Goal: Task Accomplishment & Management: Manage account settings

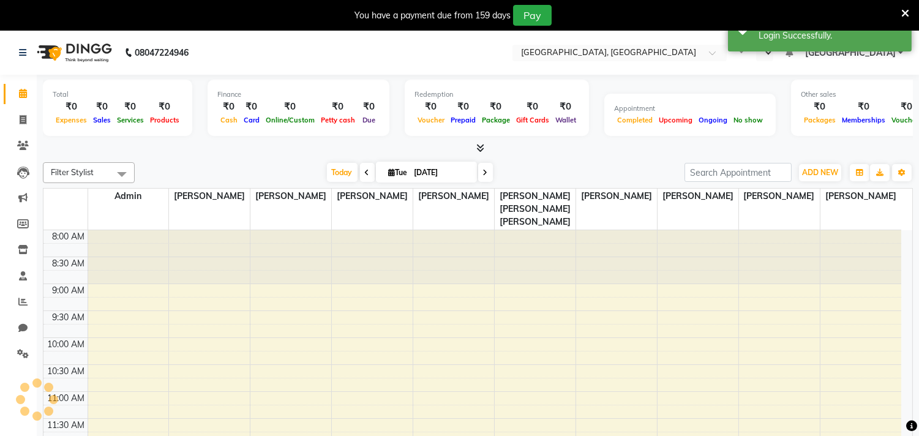
select select "en"
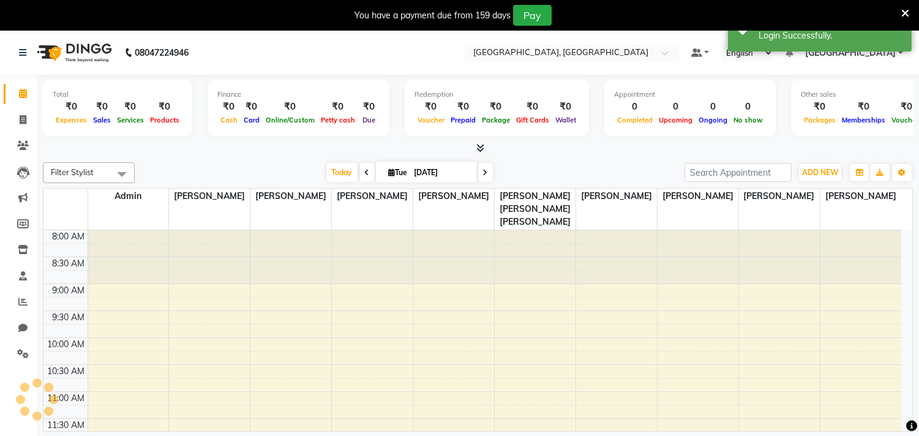
click at [908, 12] on icon at bounding box center [906, 13] width 8 height 11
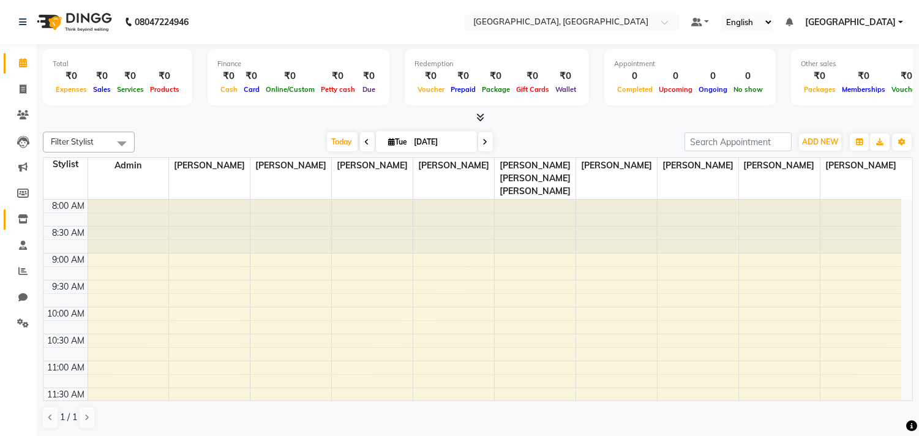
click at [32, 223] on span at bounding box center [22, 220] width 21 height 14
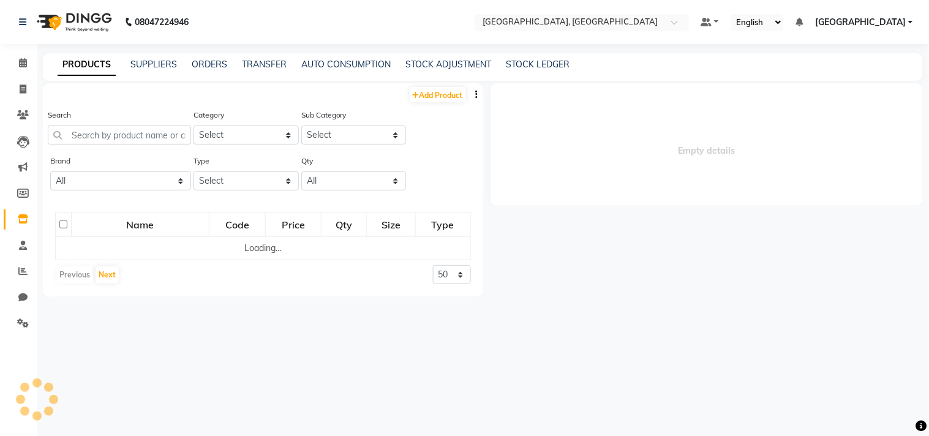
select select
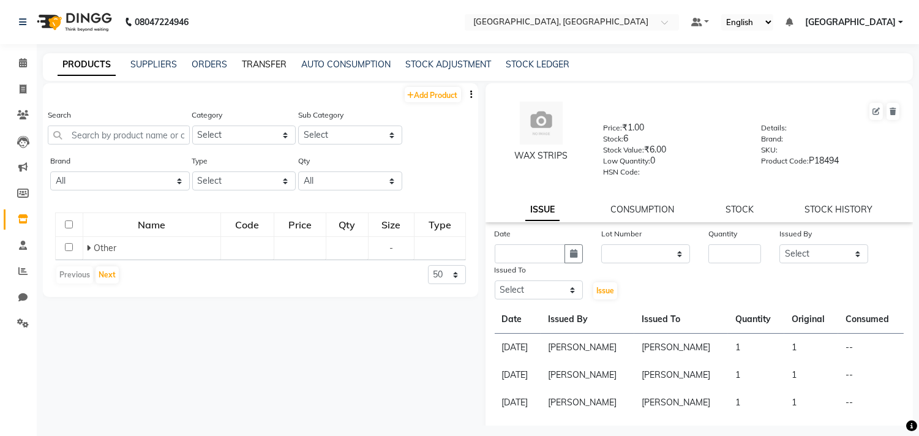
click at [266, 72] on div "PRODUCTS SUPPLIERS ORDERS TRANSFER AUTO CONSUMPTION STOCK ADJUSTMENT STOCK LEDG…" at bounding box center [478, 67] width 870 height 28
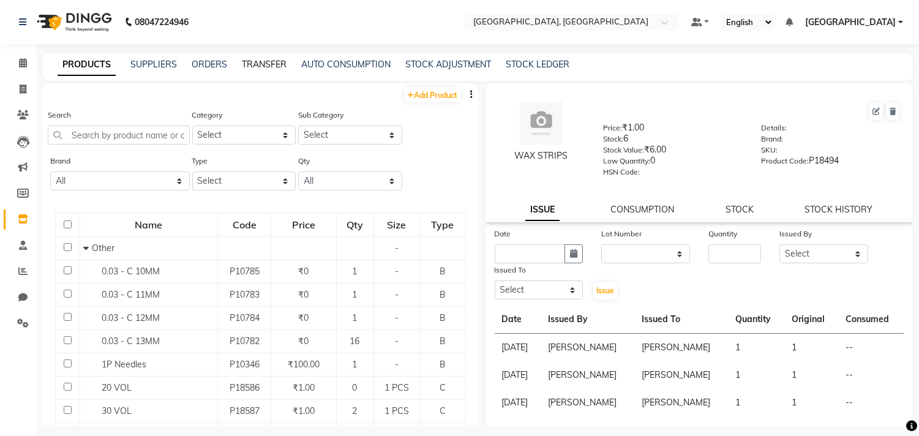
click at [263, 65] on link "TRANSFER" at bounding box center [264, 64] width 45 height 11
select select "sender"
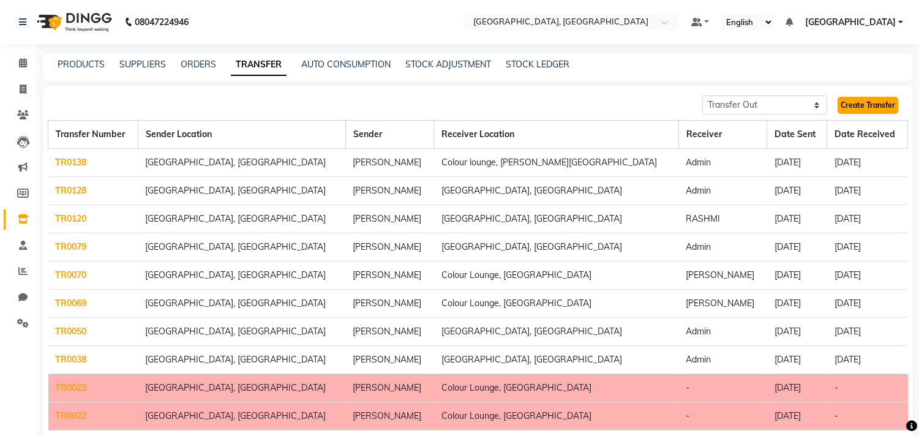
click at [881, 100] on link "Create Transfer" at bounding box center [868, 105] width 61 height 17
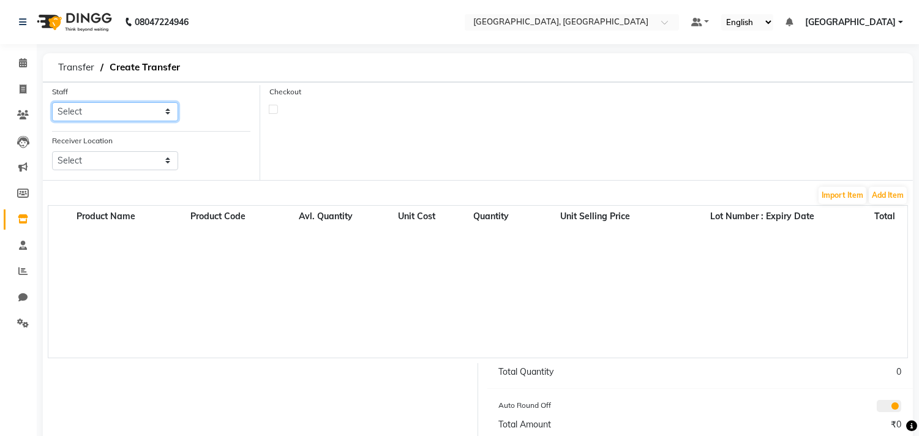
click at [120, 107] on select "Select Admin [PERSON_NAME] [PERSON_NAME] [PERSON_NAME] [PERSON_NAME] [PERSON_NA…" at bounding box center [115, 111] width 126 height 19
click at [114, 170] on div "Receiver Location Select" at bounding box center [115, 157] width 145 height 46
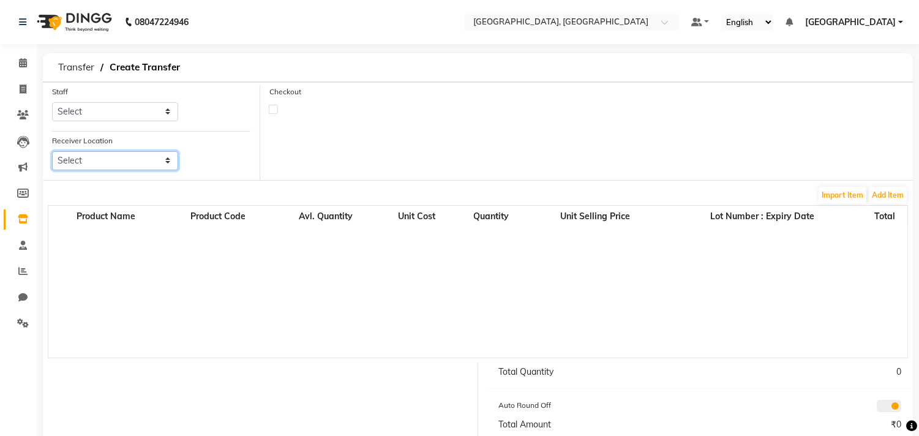
click at [117, 162] on select "Select" at bounding box center [115, 160] width 126 height 19
click at [278, 111] on div at bounding box center [314, 109] width 91 height 8
click at [277, 111] on label at bounding box center [273, 109] width 9 height 9
click at [277, 111] on input "checkbox" at bounding box center [273, 109] width 8 height 8
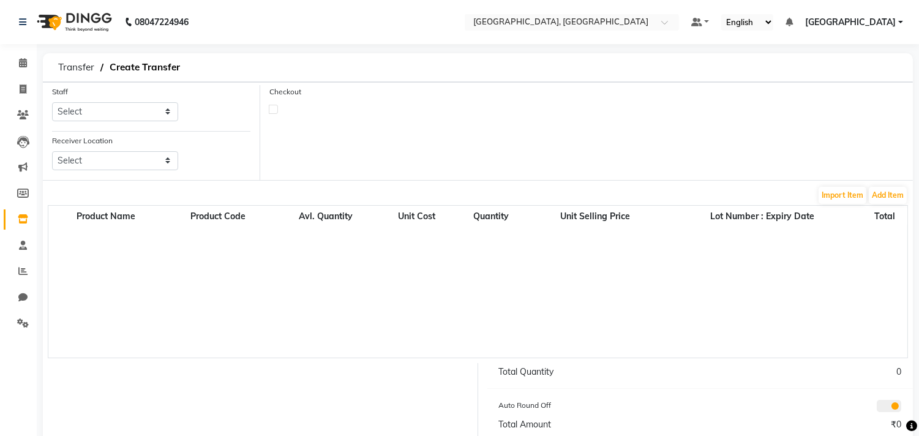
checkbox input "true"
select select "true"
select select "3459"
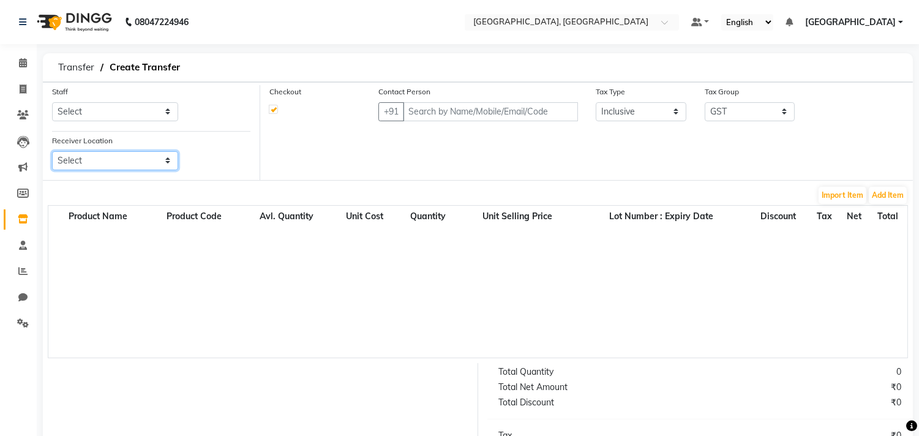
click at [129, 154] on select "Select" at bounding box center [115, 160] width 126 height 19
click at [129, 156] on select "Select" at bounding box center [115, 160] width 126 height 19
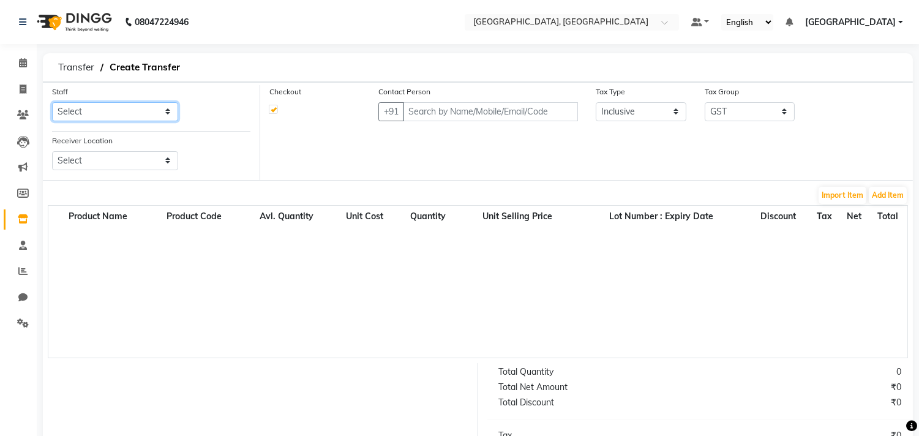
click at [169, 107] on select "Select Admin [PERSON_NAME] [PERSON_NAME] [PERSON_NAME] [PERSON_NAME] [PERSON_NA…" at bounding box center [115, 111] width 126 height 19
click at [52, 102] on select "Select Admin [PERSON_NAME] [PERSON_NAME] [PERSON_NAME] [PERSON_NAME] [PERSON_NA…" at bounding box center [115, 111] width 126 height 19
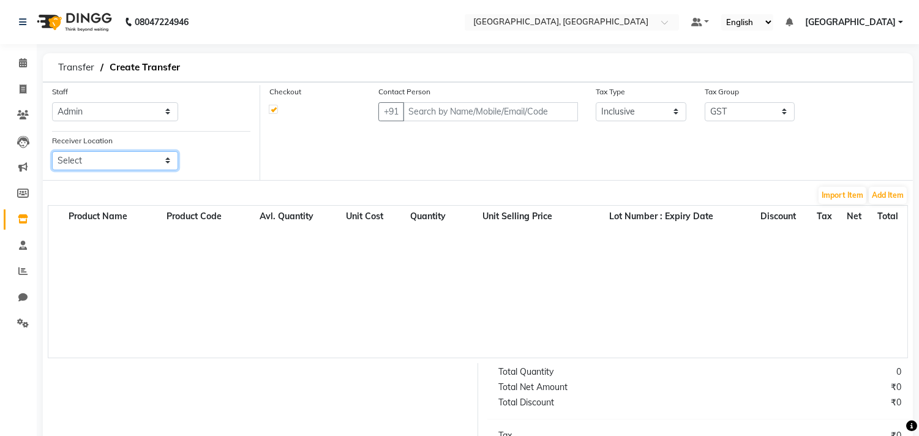
click at [110, 160] on select "Select" at bounding box center [115, 160] width 126 height 19
click at [110, 158] on select "Select" at bounding box center [115, 160] width 126 height 19
click at [108, 124] on div "Staff Select Admin [PERSON_NAME] [PERSON_NAME] [PERSON_NAME] [PERSON_NAME] [PER…" at bounding box center [115, 108] width 145 height 46
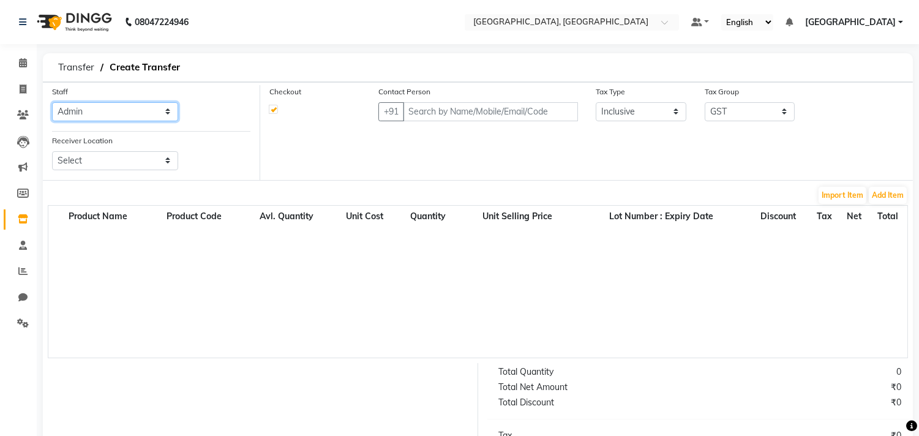
click at [108, 115] on select "Select Admin [PERSON_NAME] [PERSON_NAME] [PERSON_NAME] [PERSON_NAME] [PERSON_NA…" at bounding box center [115, 111] width 126 height 19
select select "86195"
click at [52, 102] on select "Select Admin [PERSON_NAME] [PERSON_NAME] [PERSON_NAME] [PERSON_NAME] [PERSON_NA…" at bounding box center [115, 111] width 126 height 19
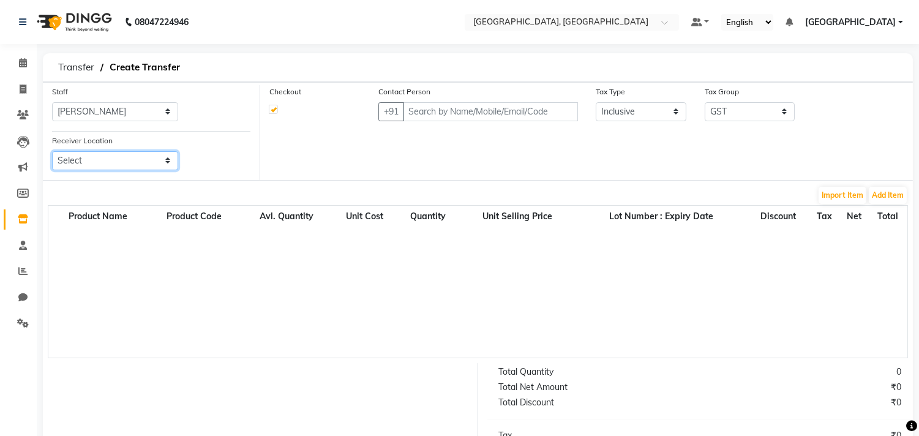
click at [99, 167] on select "Select" at bounding box center [115, 160] width 126 height 19
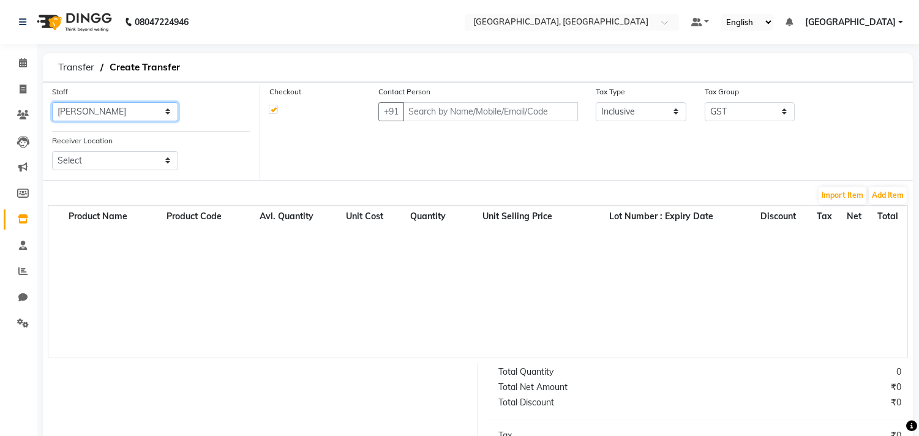
click at [108, 118] on select "Select Admin [PERSON_NAME] [PERSON_NAME] [PERSON_NAME] [PERSON_NAME] [PERSON_NA…" at bounding box center [115, 111] width 126 height 19
select select
click at [52, 102] on select "Select Admin [PERSON_NAME] [PERSON_NAME] [PERSON_NAME] [PERSON_NAME] [PERSON_NA…" at bounding box center [115, 111] width 126 height 19
click at [25, 219] on icon at bounding box center [23, 218] width 10 height 9
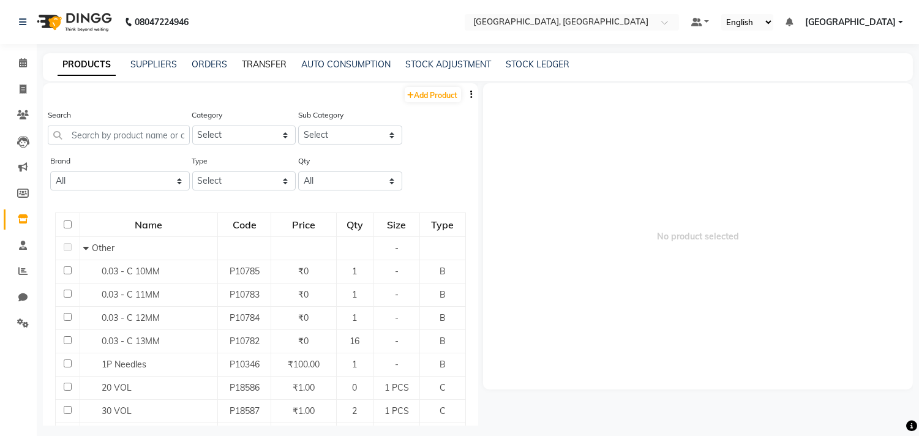
click at [269, 61] on link "TRANSFER" at bounding box center [264, 64] width 45 height 11
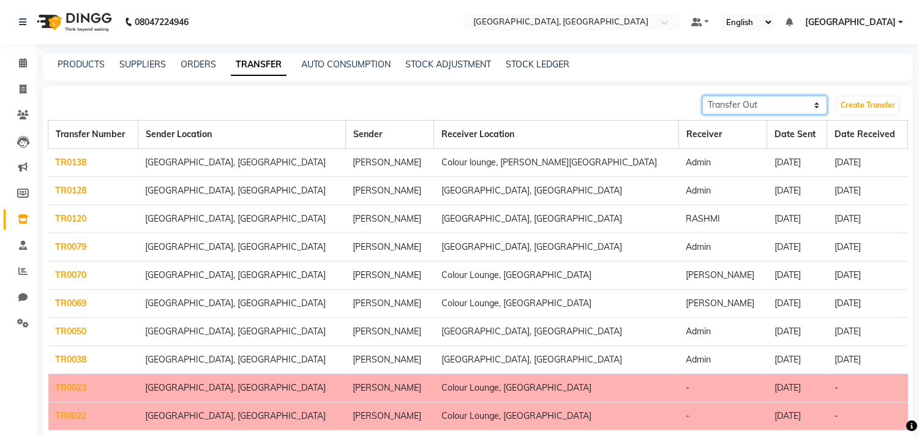
click at [793, 104] on select "Transfer In Transfer Out" at bounding box center [764, 105] width 125 height 19
select select "receiving"
click at [702, 96] on select "Transfer In Transfer Out" at bounding box center [764, 105] width 125 height 19
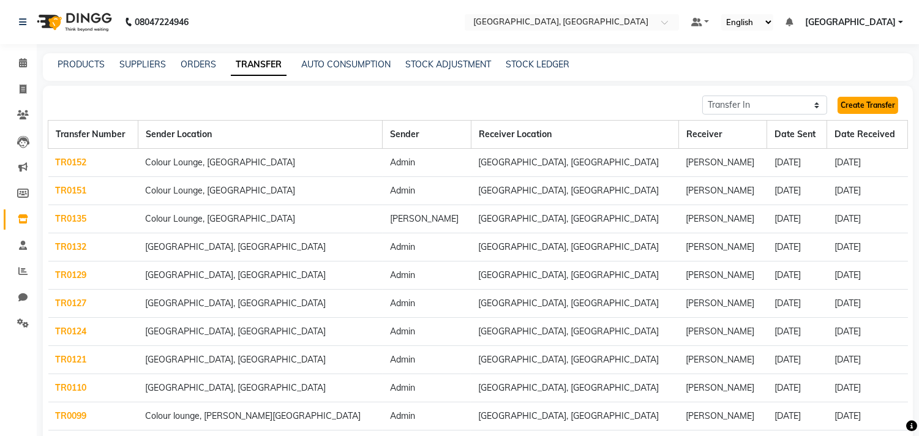
click at [851, 100] on link "Create Transfer" at bounding box center [868, 105] width 61 height 17
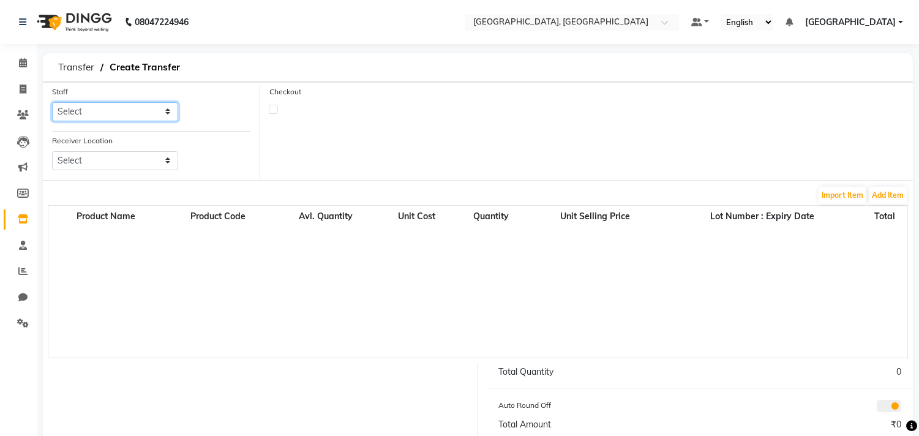
click at [97, 117] on select "Select Admin [PERSON_NAME] [PERSON_NAME] [PERSON_NAME] [PERSON_NAME] [PERSON_NA…" at bounding box center [115, 111] width 126 height 19
click at [90, 112] on select "Select Admin [PERSON_NAME] [PERSON_NAME] [PERSON_NAME] [PERSON_NAME] [PERSON_NA…" at bounding box center [115, 111] width 126 height 19
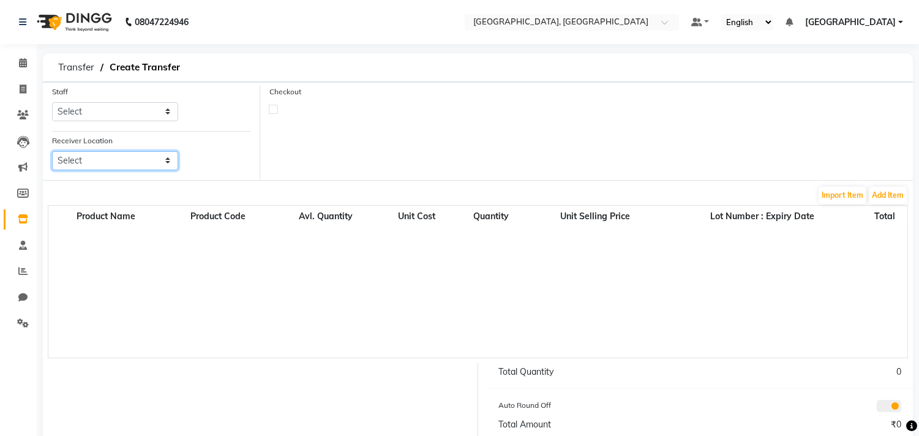
click at [80, 164] on select "Select" at bounding box center [115, 160] width 126 height 19
click at [710, 26] on link at bounding box center [700, 22] width 18 height 13
click at [714, 61] on icon at bounding box center [710, 60] width 7 height 8
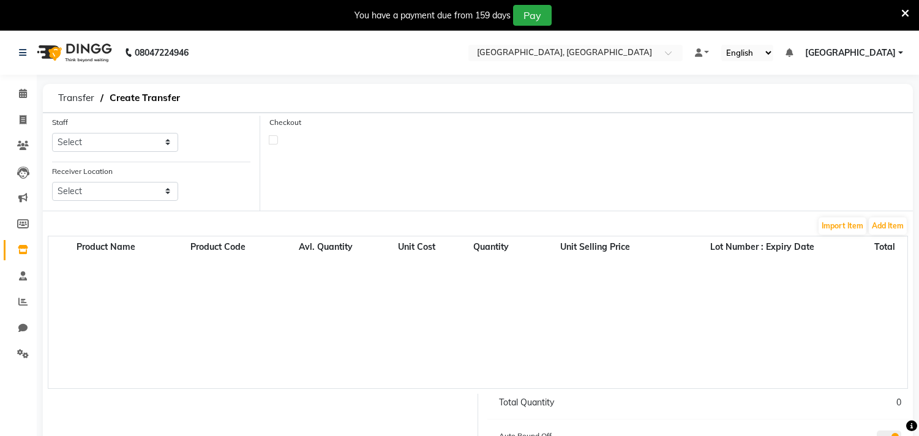
drag, startPoint x: 0, startPoint y: 0, endPoint x: 714, endPoint y: 60, distance: 716.6
click at [122, 192] on select "Select" at bounding box center [115, 191] width 126 height 19
click at [710, 58] on link at bounding box center [702, 53] width 15 height 13
click at [733, 77] on link "Default Panel" at bounding box center [744, 74] width 97 height 17
select select "en"
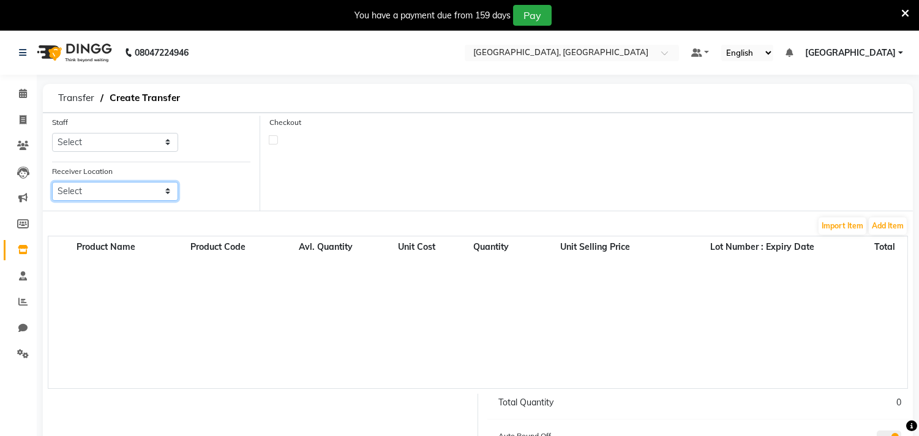
click at [105, 197] on select "Select" at bounding box center [115, 191] width 126 height 19
click at [900, 8] on div "You have a payment due from 159 days Pay" at bounding box center [453, 15] width 897 height 21
click at [905, 8] on icon at bounding box center [906, 13] width 8 height 11
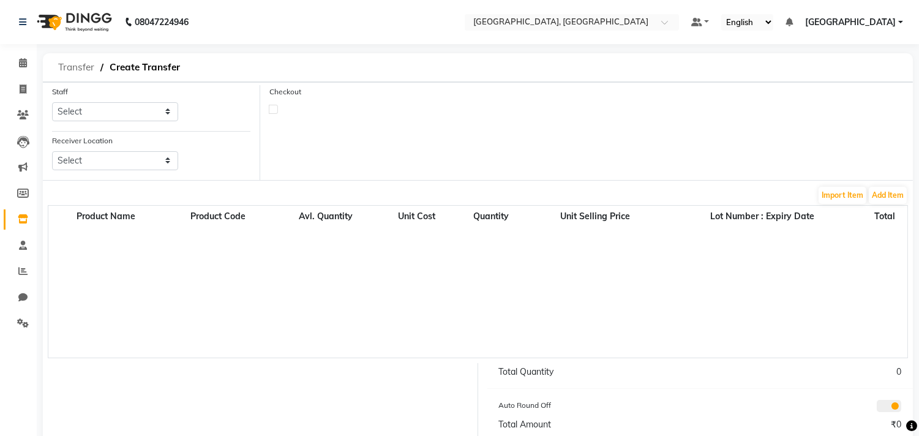
click at [73, 67] on span "Transfer" at bounding box center [76, 67] width 48 height 22
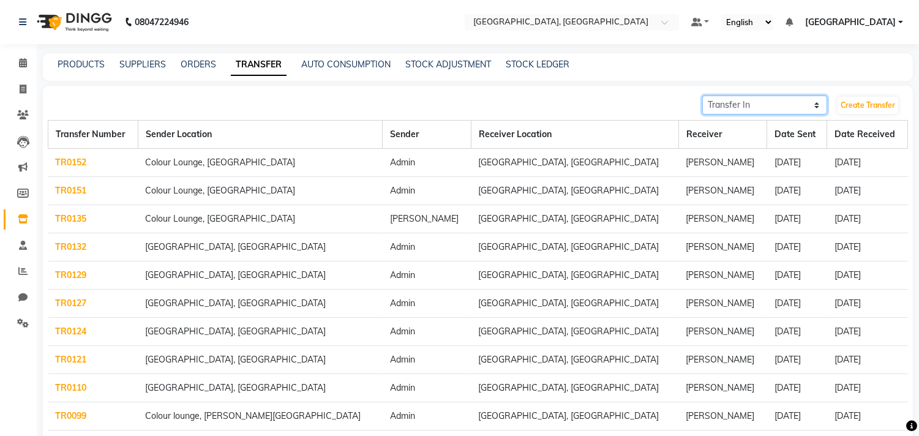
click at [793, 109] on select "Transfer In Transfer Out" at bounding box center [764, 105] width 125 height 19
click at [23, 322] on icon at bounding box center [23, 322] width 12 height 9
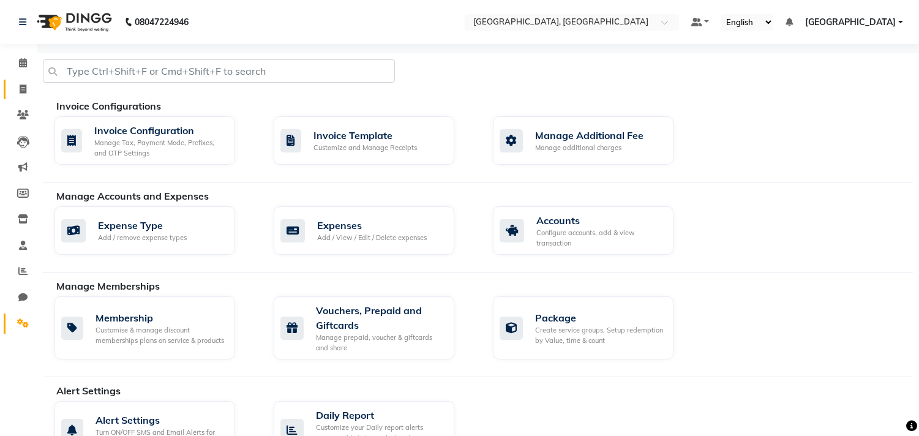
click at [25, 93] on icon at bounding box center [23, 89] width 7 height 9
select select "service"
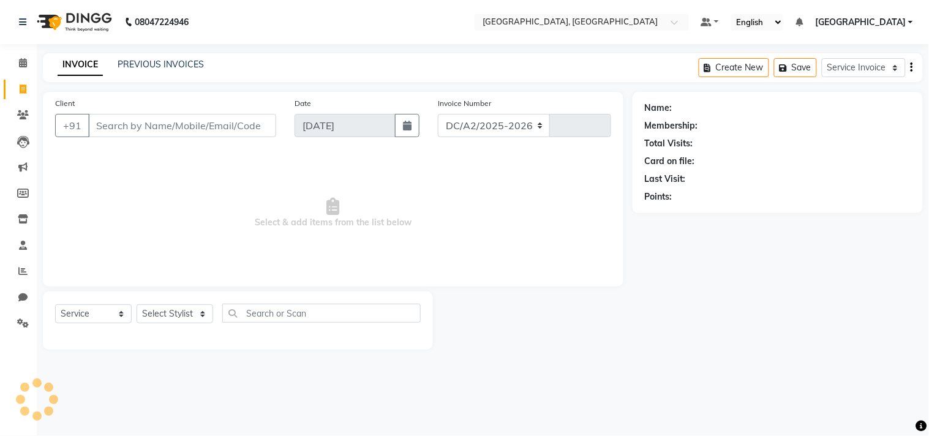
select select "8017"
type input "0165"
click at [26, 213] on span at bounding box center [22, 220] width 21 height 14
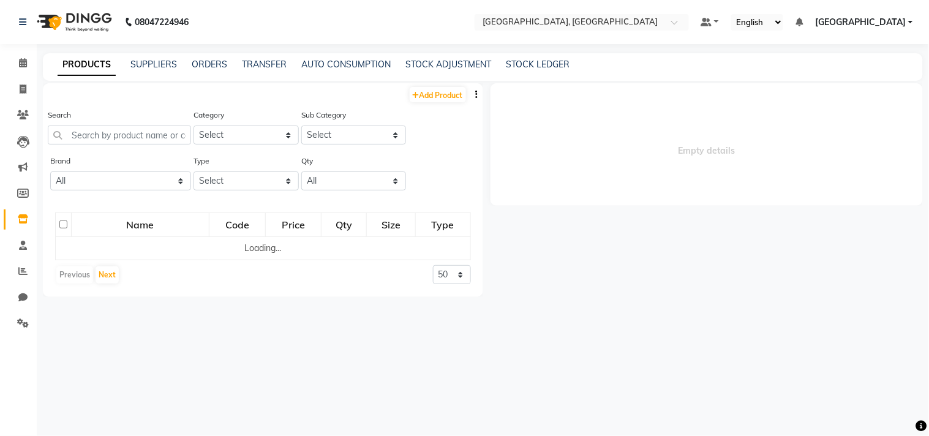
select select
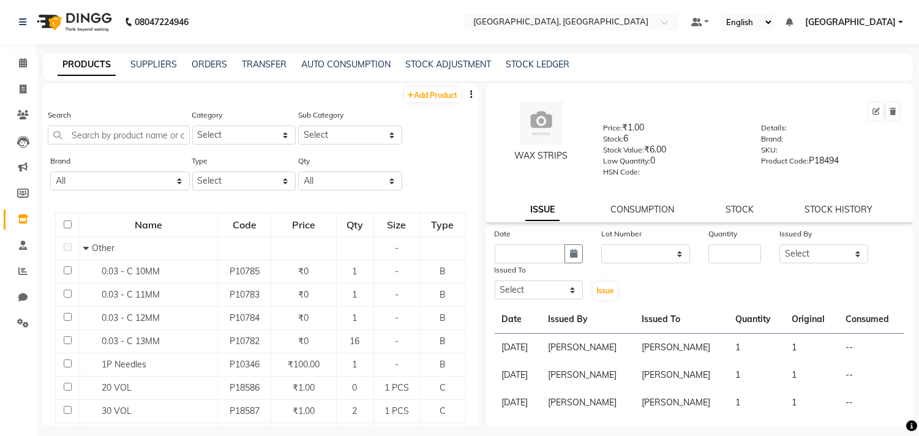
click at [872, 23] on span "[GEOGRAPHIC_DATA]" at bounding box center [850, 22] width 91 height 13
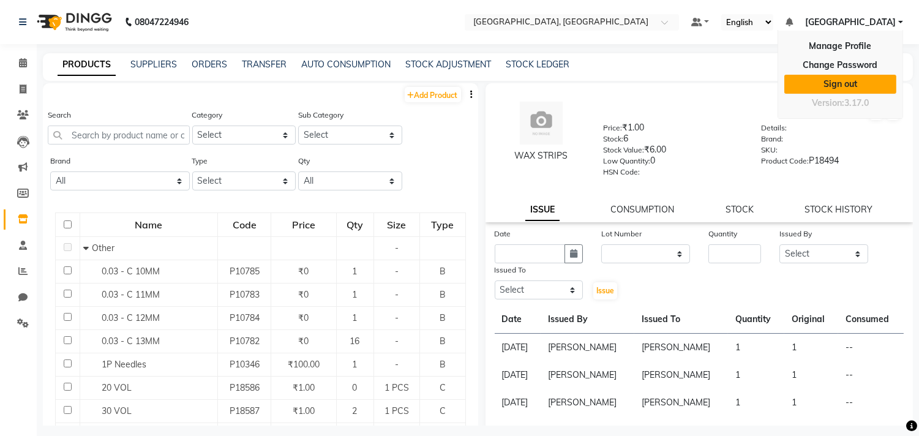
click at [864, 80] on link "Sign out" at bounding box center [841, 84] width 112 height 19
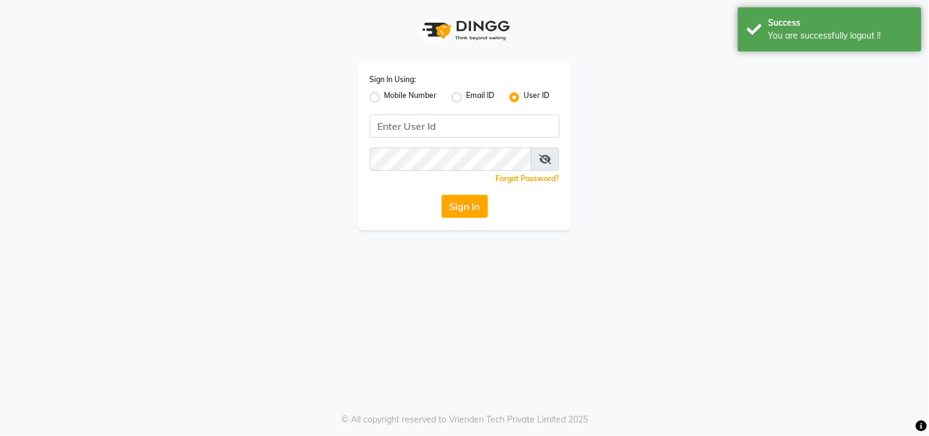
click at [380, 97] on div "Mobile Number" at bounding box center [403, 97] width 67 height 15
click at [385, 99] on label "Mobile Number" at bounding box center [411, 97] width 53 height 15
click at [385, 98] on input "Mobile Number" at bounding box center [389, 94] width 8 height 8
radio input "true"
radio input "false"
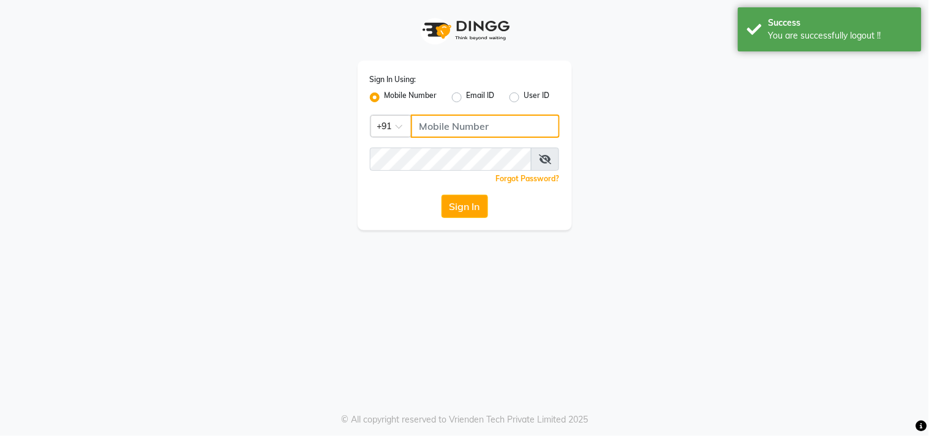
click at [463, 129] on input "Username" at bounding box center [485, 126] width 149 height 23
type input "9"
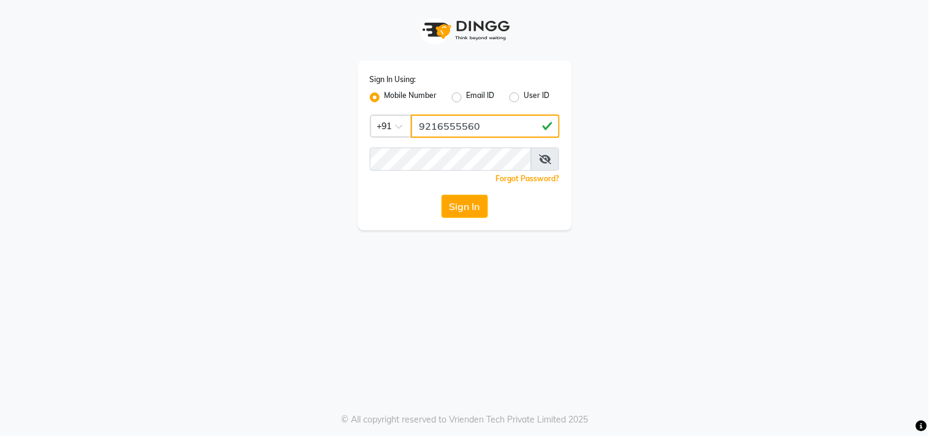
click at [463, 129] on input "9216555560" at bounding box center [485, 126] width 149 height 23
type input "9216555560"
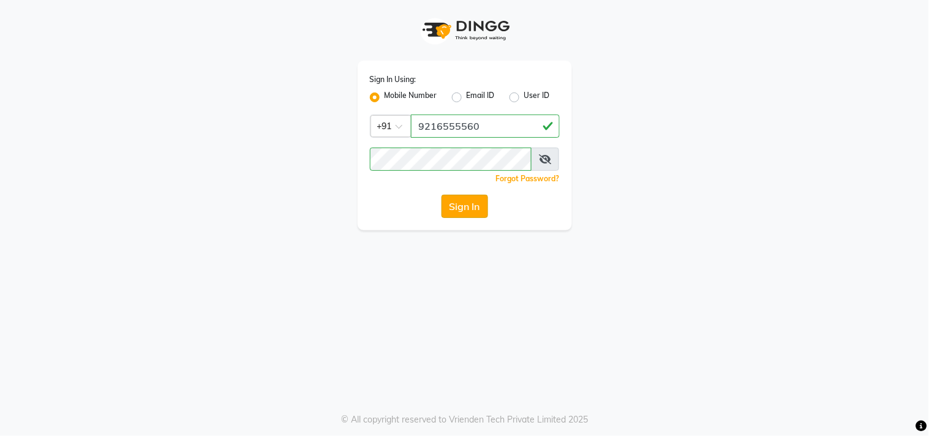
click at [464, 205] on button "Sign In" at bounding box center [465, 206] width 47 height 23
